Goal: Task Accomplishment & Management: Use online tool/utility

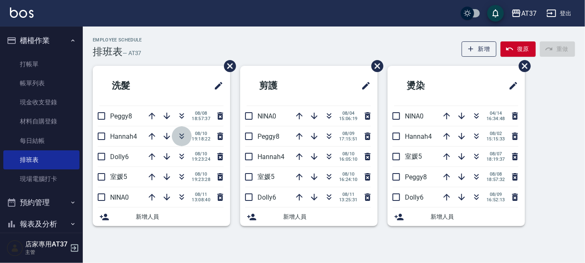
click at [182, 134] on icon "button" at bounding box center [182, 134] width 5 height 3
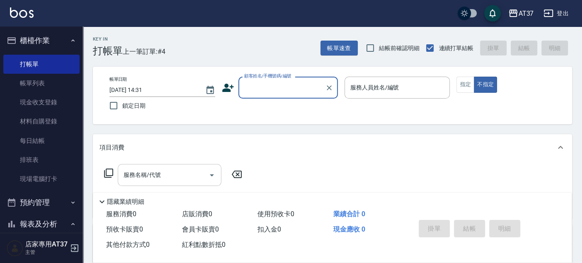
click at [134, 167] on div "服務名稱/代號" at bounding box center [170, 175] width 104 height 22
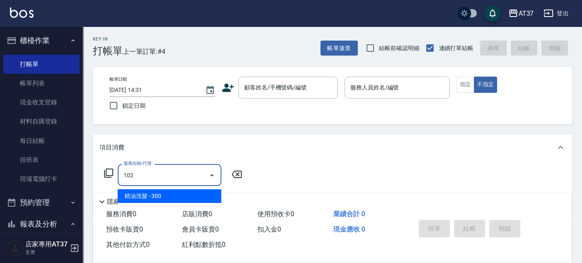
type input "精油洗髮(102)"
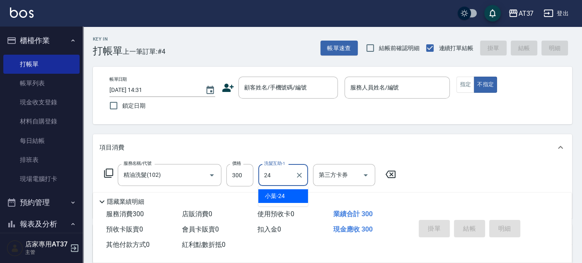
type input "小葉-24"
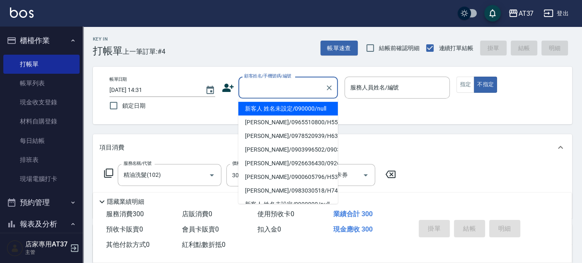
click at [292, 92] on input "顧客姓名/手機號碼/編號" at bounding box center [282, 87] width 80 height 14
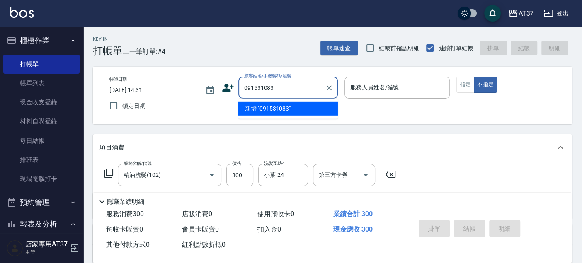
type input "0915310839"
click at [326, 86] on icon "Clear" at bounding box center [329, 88] width 8 height 8
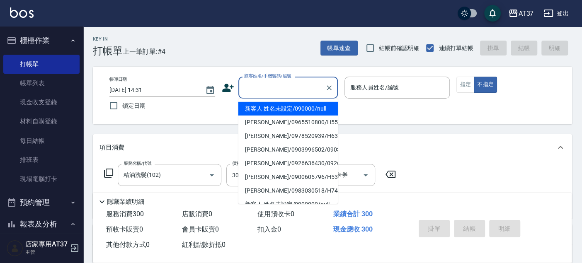
click at [297, 111] on li "新客人 姓名未設定/090000/null" at bounding box center [287, 109] width 99 height 14
type input "新客人 姓名未設定/090000/null"
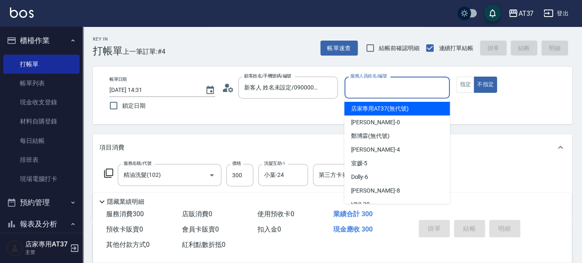
click at [361, 89] on input "服務人員姓名/編號" at bounding box center [397, 87] width 98 height 14
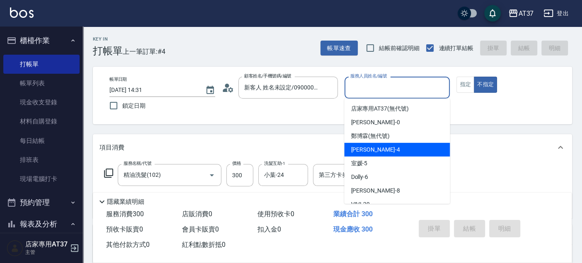
click at [370, 150] on span "[PERSON_NAME] -4" at bounding box center [374, 149] width 49 height 9
type input "[PERSON_NAME]-4"
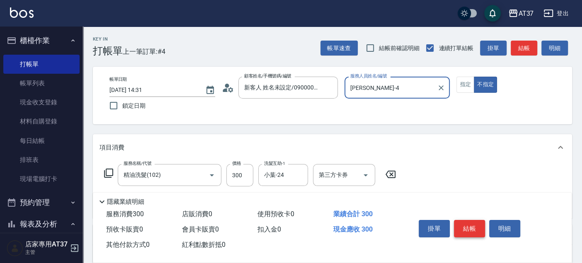
click at [474, 225] on button "結帳" at bounding box center [469, 228] width 31 height 17
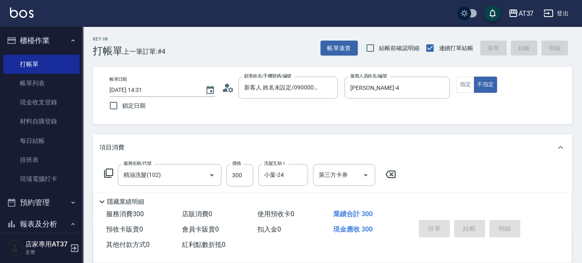
type input "[DATE] 16:13"
